Goal: Task Accomplishment & Management: Complete application form

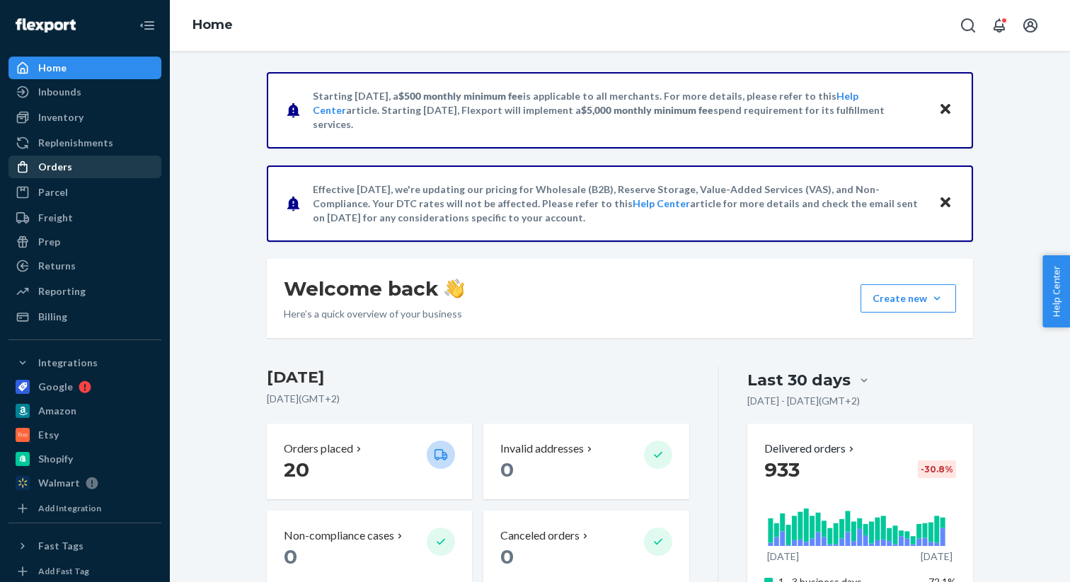
click at [134, 170] on div "Orders" at bounding box center [85, 167] width 150 height 20
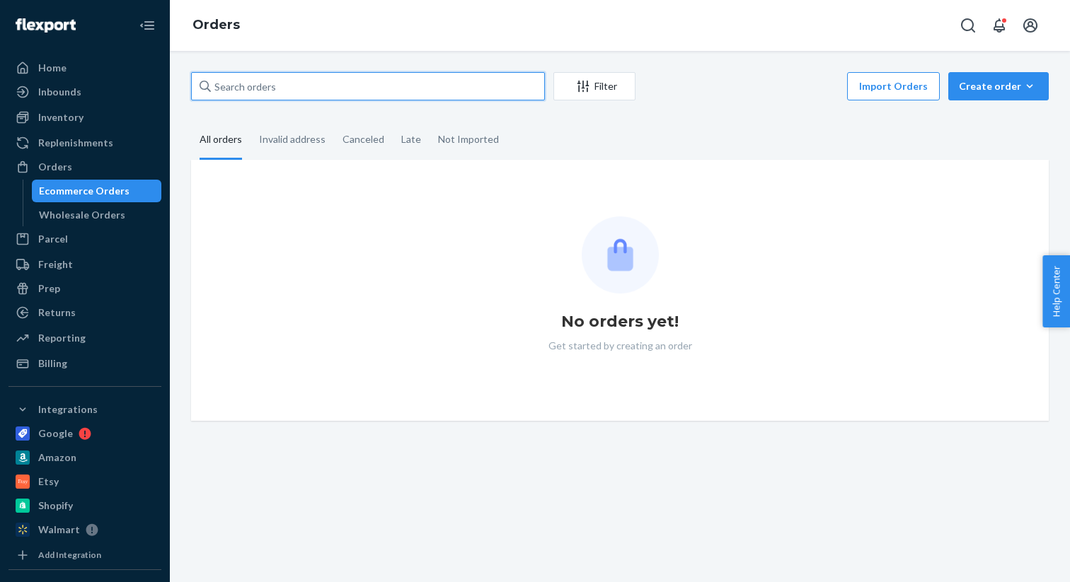
click at [367, 91] on input "text" at bounding box center [368, 86] width 354 height 28
paste input "[PERSON_NAME]"
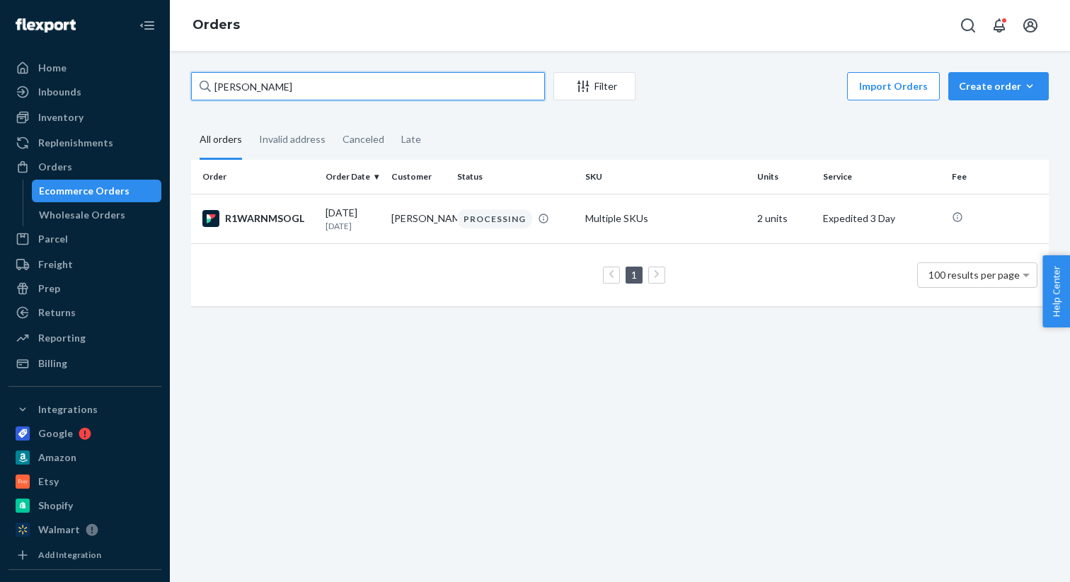
type input "[PERSON_NAME]"
click at [492, 81] on input "[PERSON_NAME]" at bounding box center [368, 86] width 354 height 28
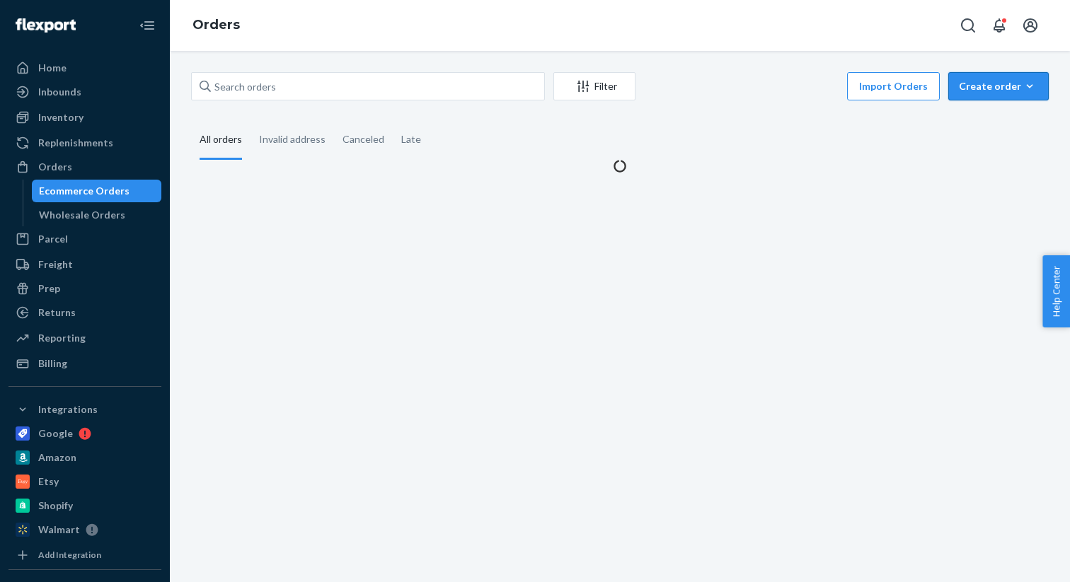
click at [1023, 90] on icon "button" at bounding box center [1029, 86] width 14 height 14
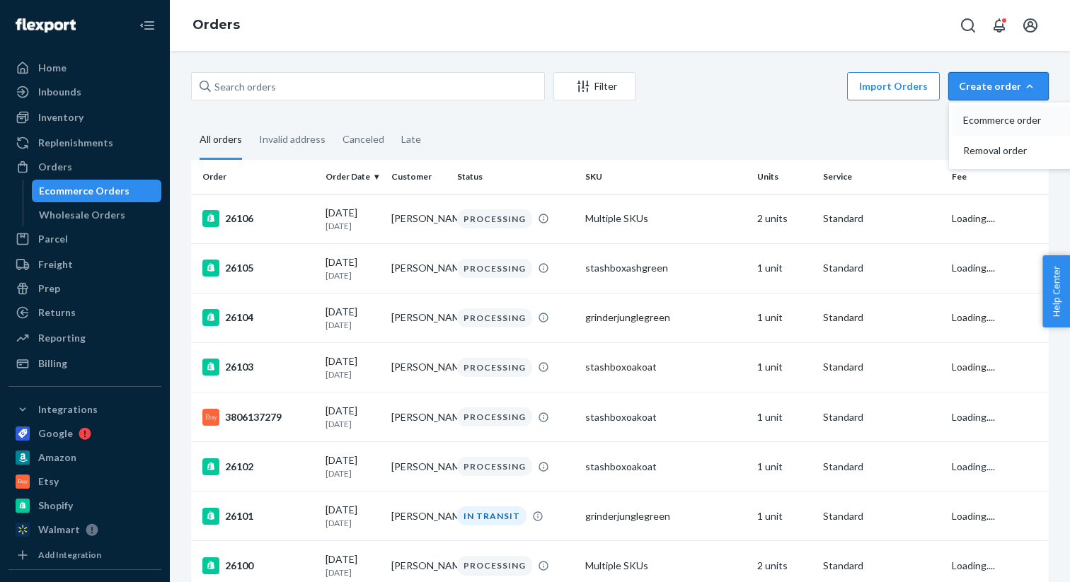
click at [998, 124] on span "Ecommerce order" at bounding box center [1007, 120] width 88 height 10
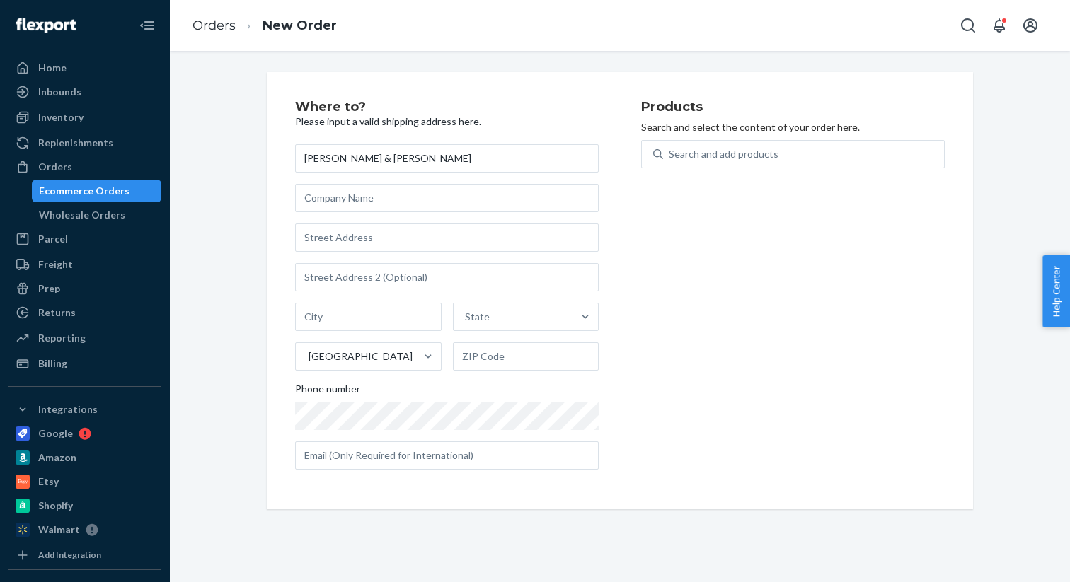
type input "[PERSON_NAME] & [PERSON_NAME]"
click at [486, 241] on input "text" at bounding box center [446, 238] width 303 height 28
paste input "[STREET_ADDRESS]"
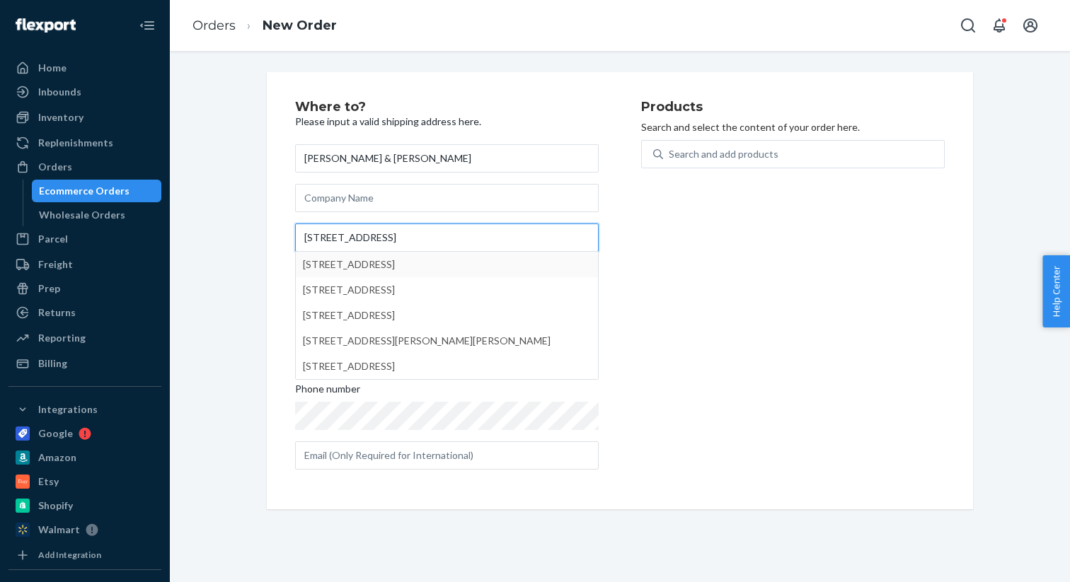
type input "[STREET_ADDRESS]"
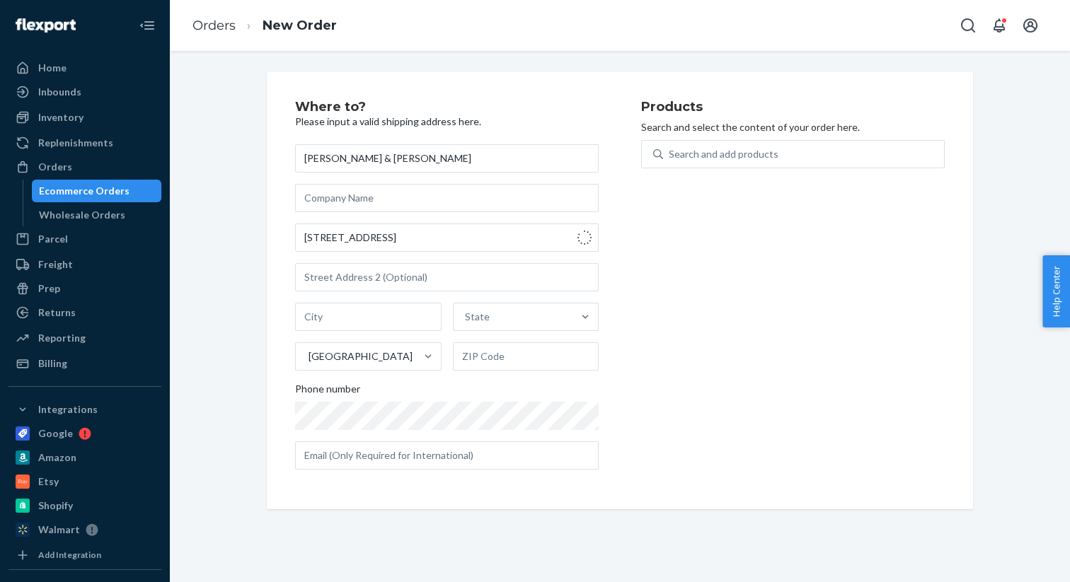
type input "[GEOGRAPHIC_DATA]"
type input "98108"
type input "[STREET_ADDRESS]"
click at [682, 157] on div "Search and add products" at bounding box center [723, 154] width 110 height 14
click at [670, 157] on input "0 results available. Use Up and Down to choose options, press Enter to select t…" at bounding box center [668, 154] width 1 height 14
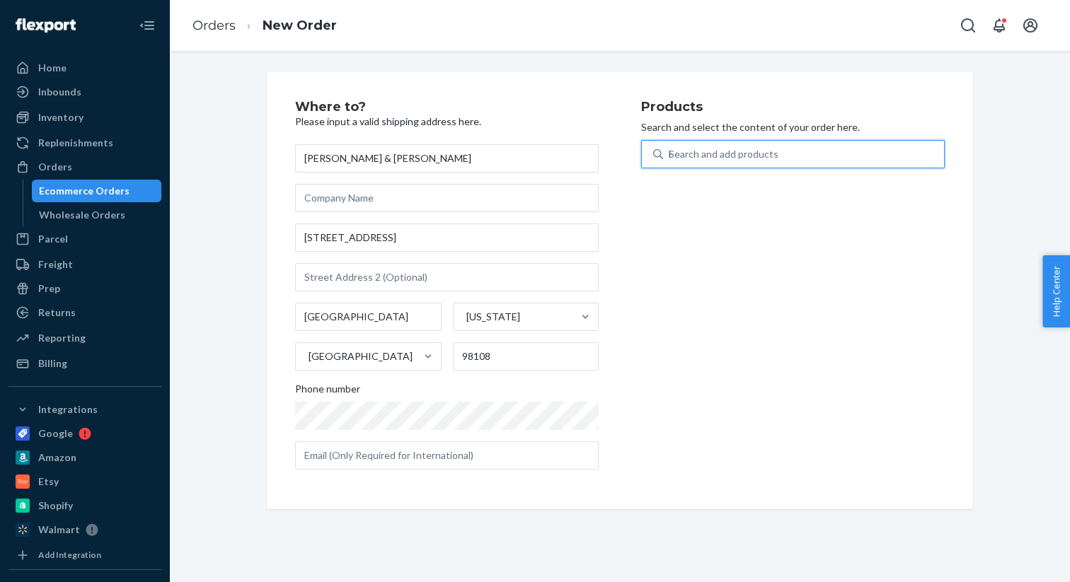
type input "box"
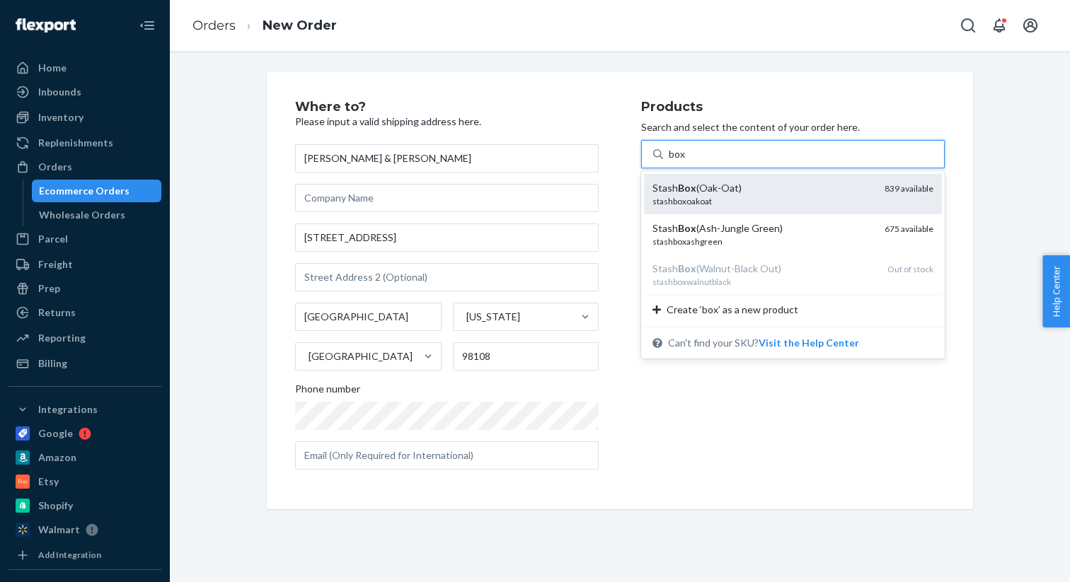
click at [752, 200] on div "stashboxoakoat" at bounding box center [762, 201] width 221 height 12
click at [685, 161] on input "box" at bounding box center [676, 154] width 17 height 14
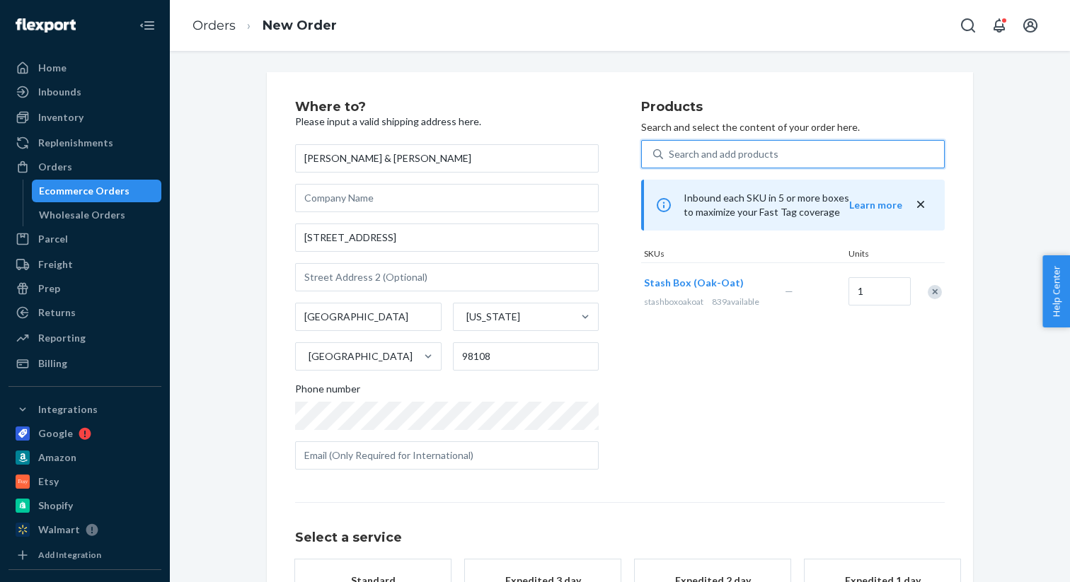
click at [738, 158] on div "Search and add products" at bounding box center [723, 154] width 110 height 14
click at [670, 158] on input "0 results available. Select is focused ,type to refine list, press Down to open…" at bounding box center [668, 154] width 1 height 14
type input "r"
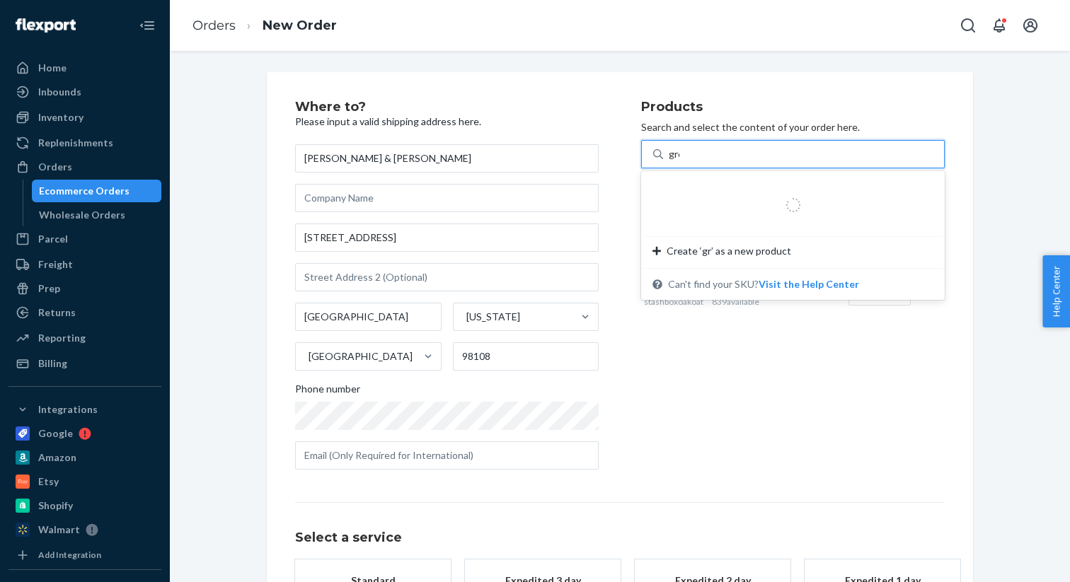
type input "gree"
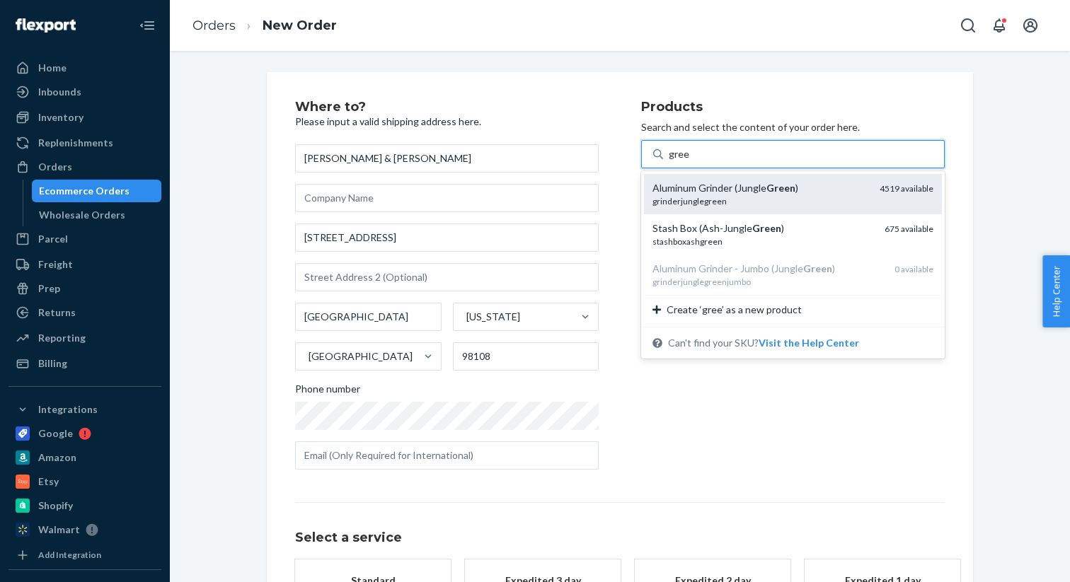
click at [732, 187] on div "Aluminum Grinder (Jungle Green )" at bounding box center [760, 188] width 216 height 14
click at [689, 161] on input "gree" at bounding box center [678, 154] width 21 height 14
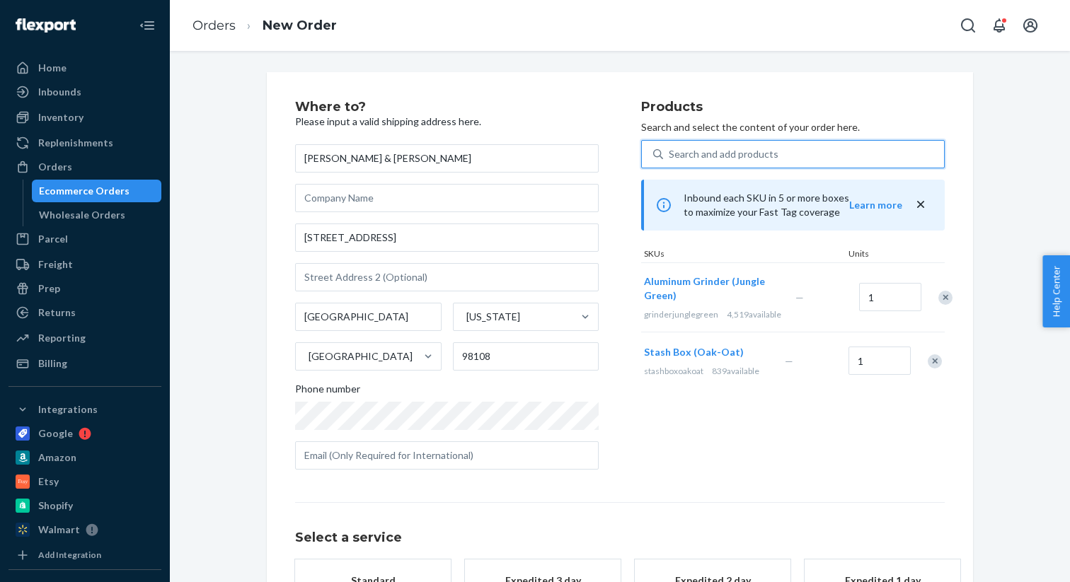
click at [743, 153] on div "Search and add products" at bounding box center [723, 154] width 110 height 14
click at [670, 153] on input "0 results available. Use Up and Down to choose options, press Enter to select t…" at bounding box center [668, 154] width 1 height 14
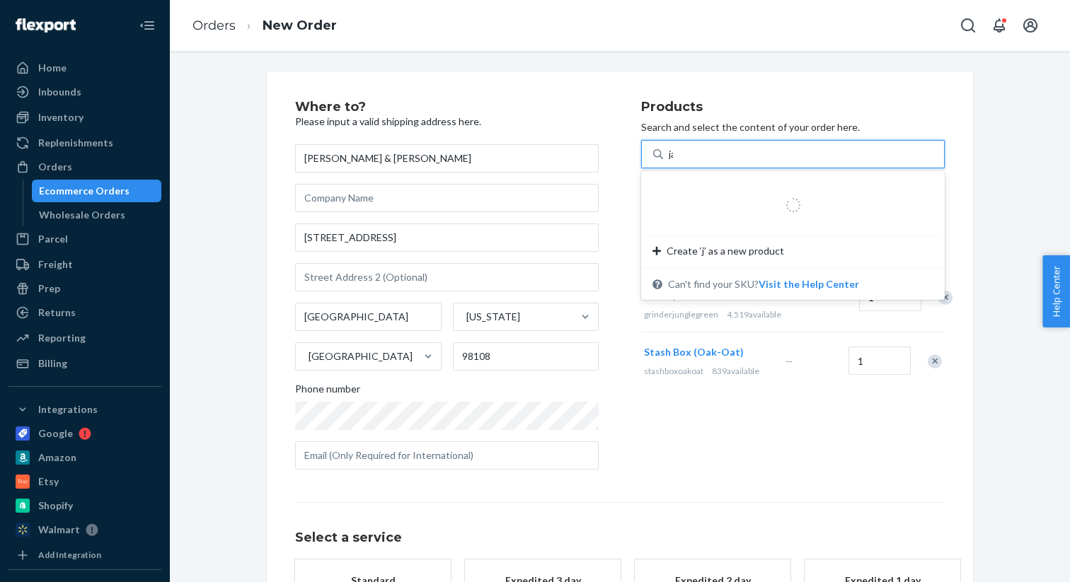
type input "jar"
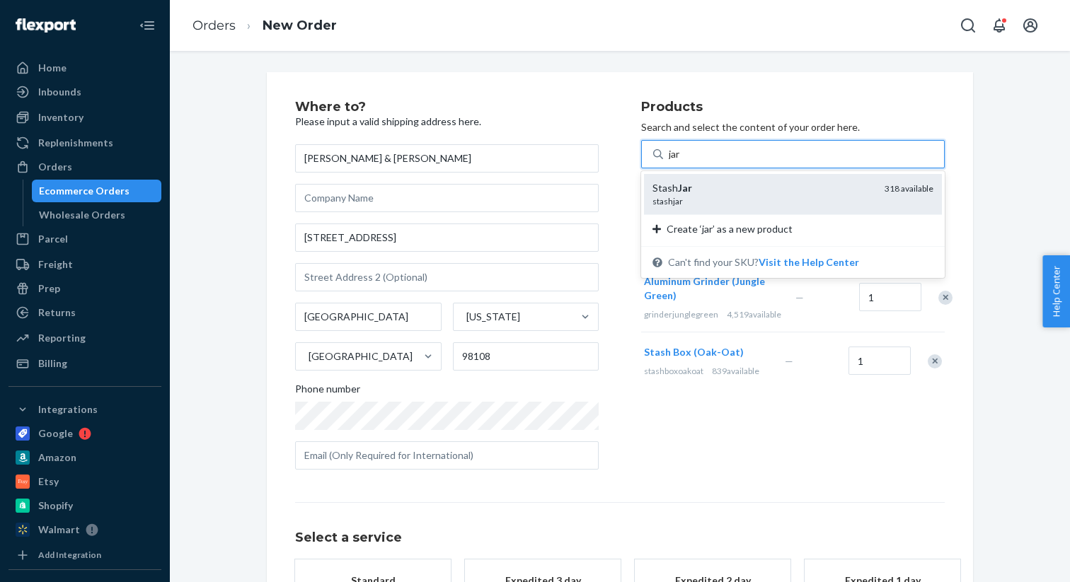
click at [740, 195] on div "stashjar" at bounding box center [762, 201] width 221 height 12
click at [681, 161] on input "jar" at bounding box center [674, 154] width 13 height 14
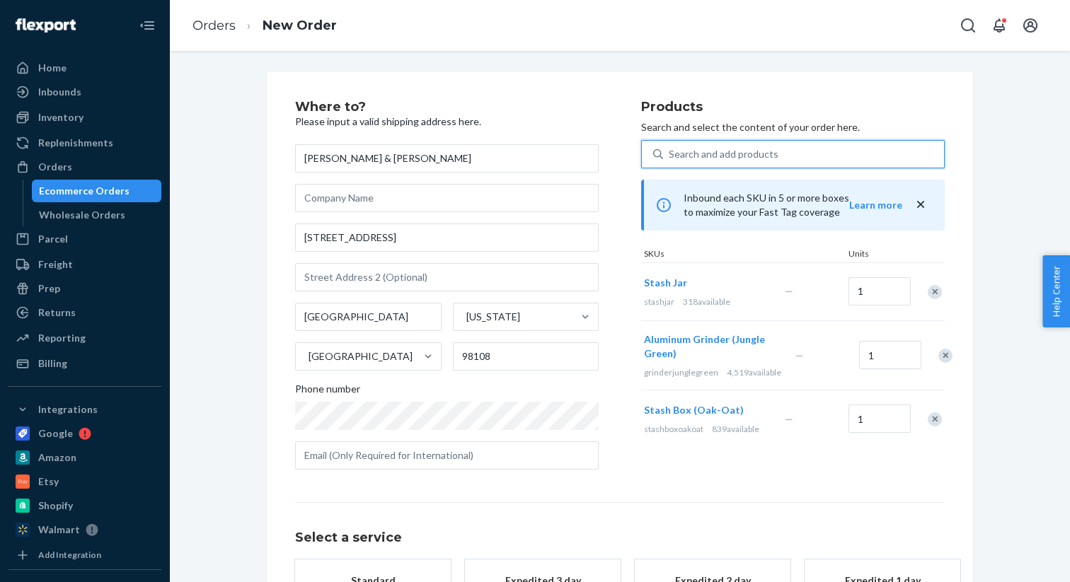
scroll to position [132, 0]
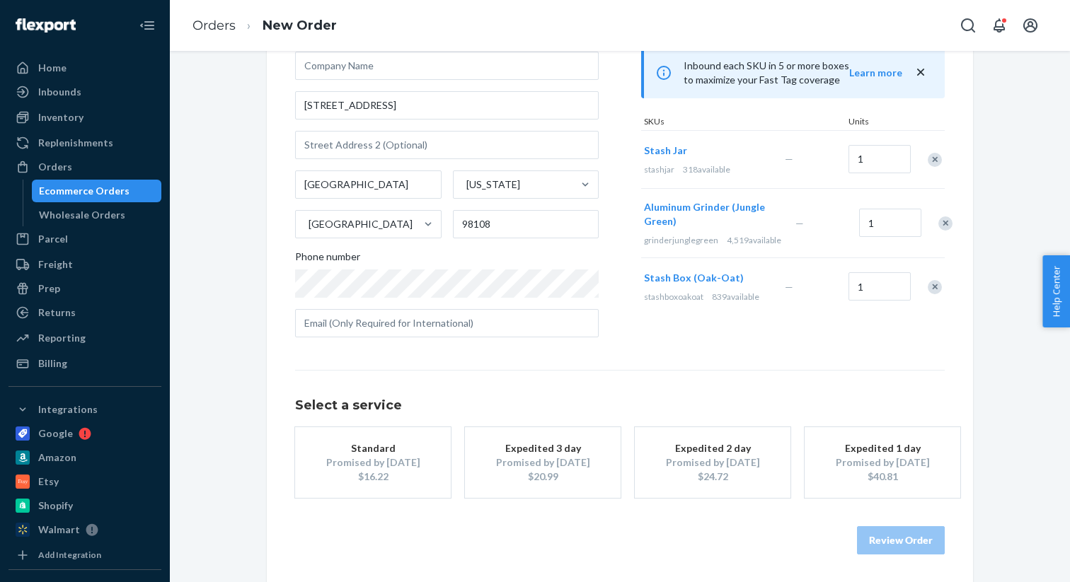
click at [509, 444] on div "Expedited 3 day" at bounding box center [542, 448] width 113 height 14
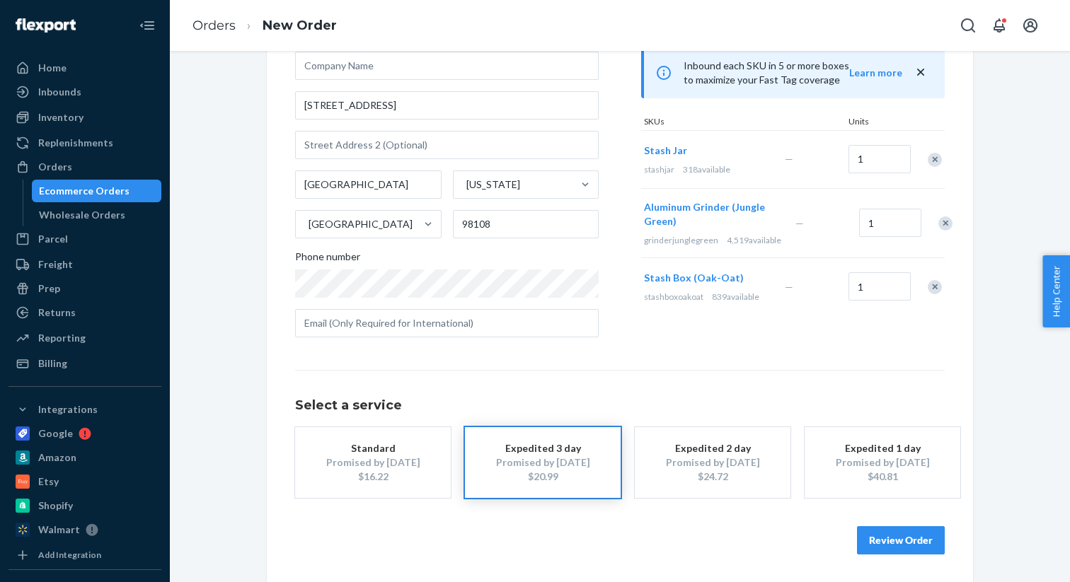
click at [867, 529] on button "Review Order" at bounding box center [901, 540] width 88 height 28
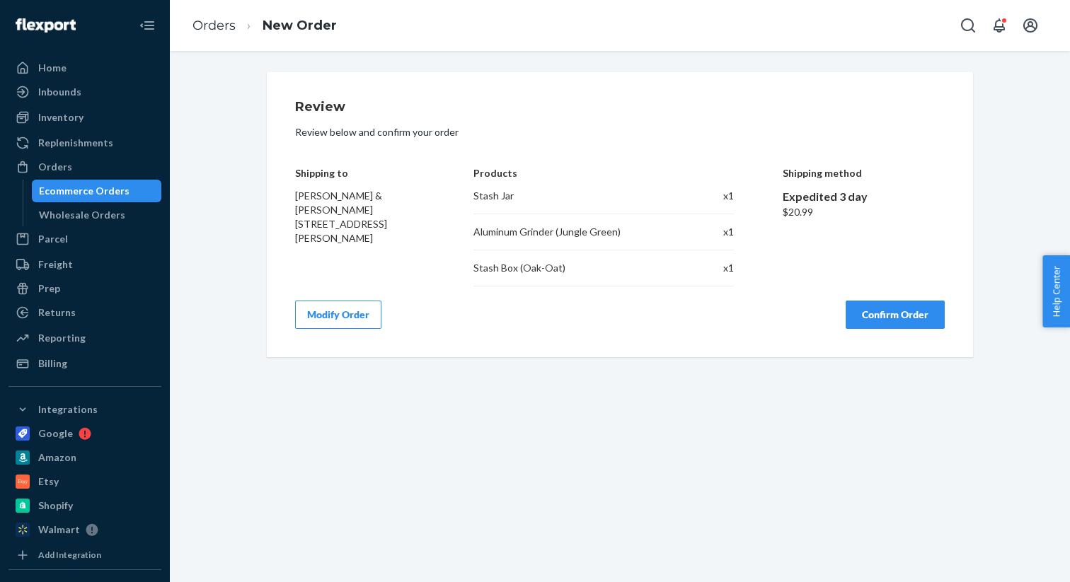
scroll to position [0, 0]
click at [900, 320] on button "Confirm Order" at bounding box center [894, 315] width 99 height 28
